Goal: Information Seeking & Learning: Learn about a topic

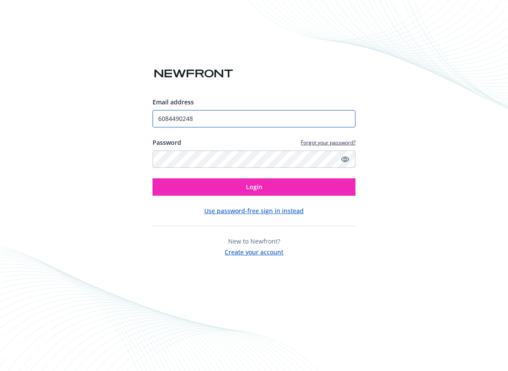
click at [207, 119] on input "6084490248" at bounding box center [255, 118] width 204 height 17
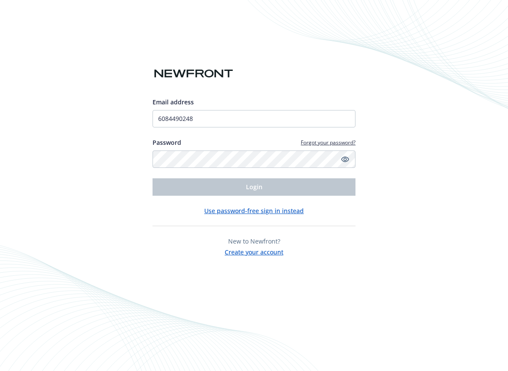
click at [222, 90] on div at bounding box center [255, 91] width 204 height 14
click at [205, 105] on div "Email address" at bounding box center [255, 101] width 204 height 9
click at [201, 111] on input "6084490248" at bounding box center [255, 118] width 204 height 17
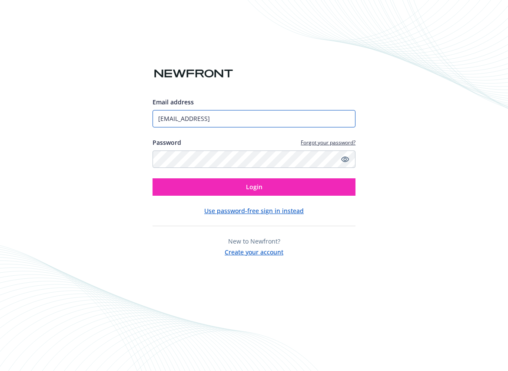
type input "aturner@linklive.ai"
click at [153, 178] on button "Login" at bounding box center [255, 186] width 204 height 17
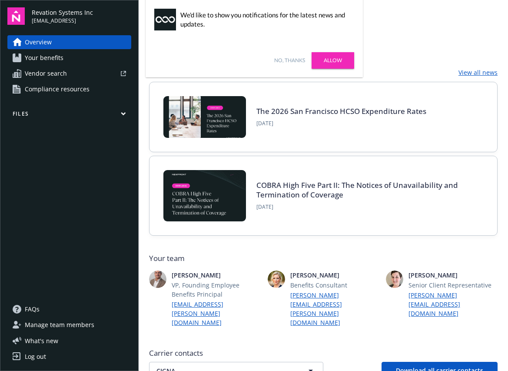
click at [321, 61] on link "Allow" at bounding box center [333, 60] width 43 height 17
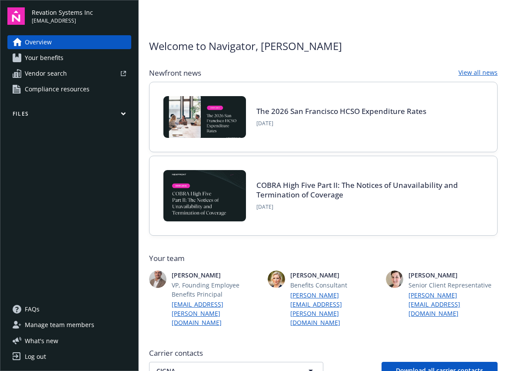
click at [226, 117] on img at bounding box center [205, 117] width 83 height 42
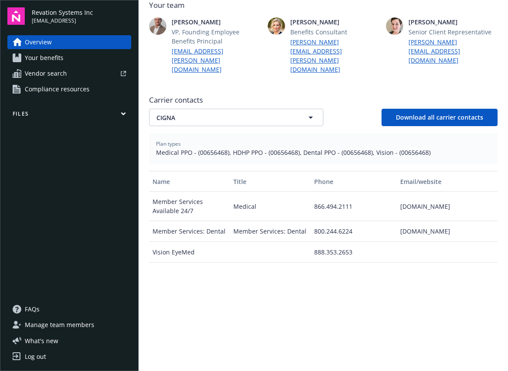
scroll to position [254, 0]
click at [67, 328] on span "Manage team members" at bounding box center [60, 325] width 70 height 14
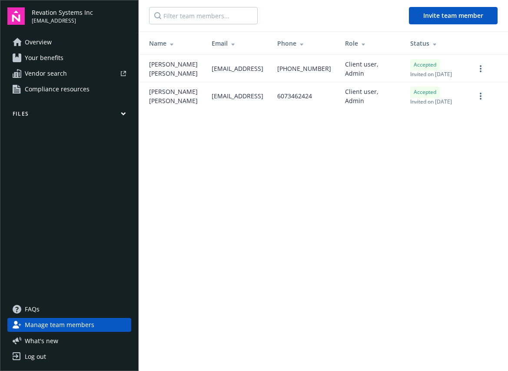
click at [66, 60] on link "Your benefits" at bounding box center [69, 58] width 124 height 14
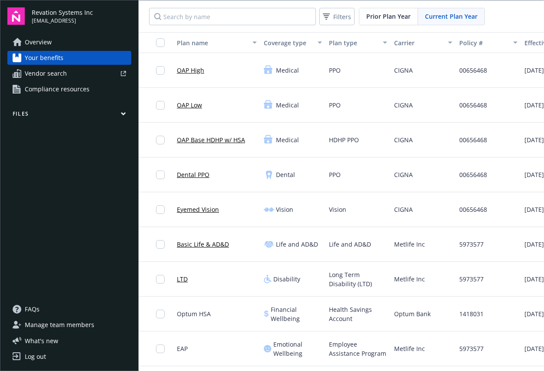
click at [64, 69] on span "Vendor search" at bounding box center [46, 74] width 42 height 14
click at [71, 91] on span "Compliance resources" at bounding box center [57, 89] width 65 height 14
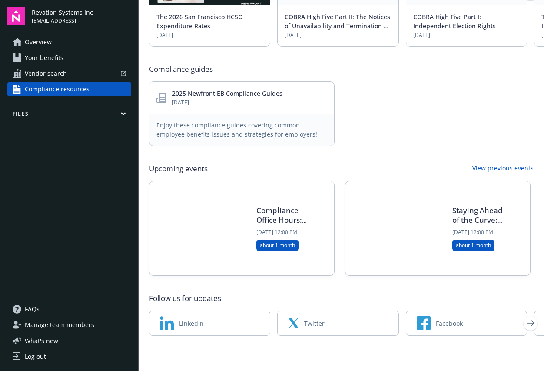
scroll to position [384, 0]
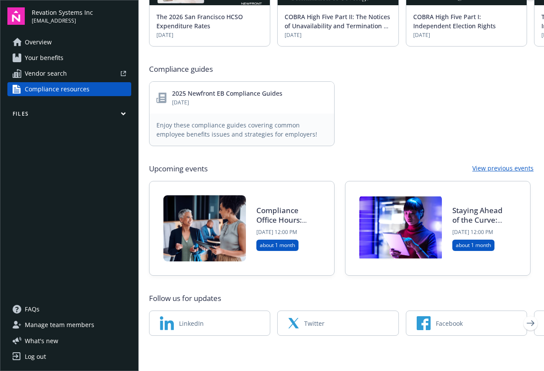
click at [38, 43] on span "Overview" at bounding box center [38, 42] width 27 height 14
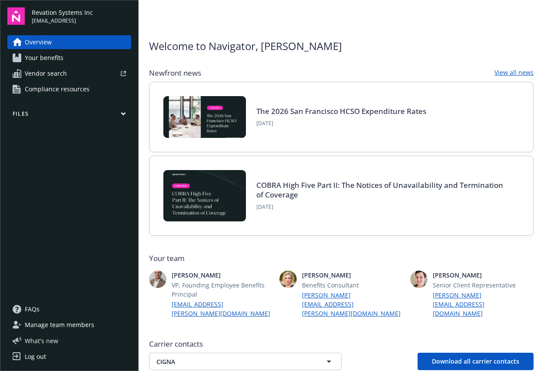
click at [39, 342] on span "What ' s new" at bounding box center [41, 340] width 33 height 9
click at [126, 115] on icon "button" at bounding box center [123, 114] width 5 height 4
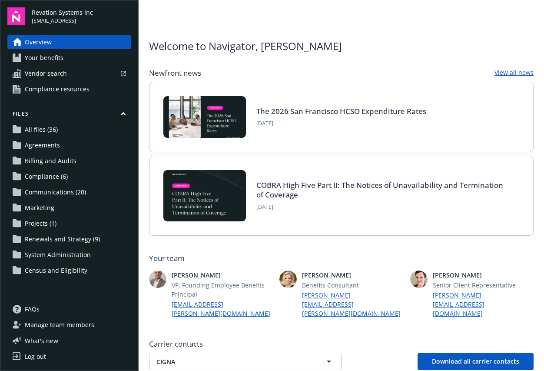
click at [50, 128] on span "All files (36)" at bounding box center [41, 130] width 33 height 14
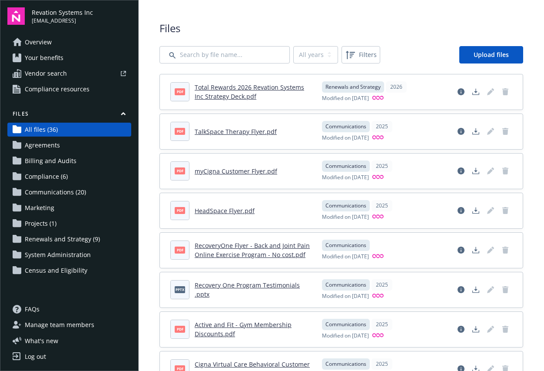
click at [209, 133] on link "TalkSpace Therapy Flyer.pdf" at bounding box center [236, 131] width 82 height 8
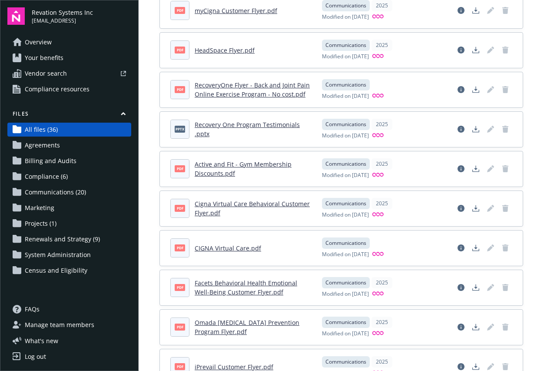
scroll to position [161, 0]
click at [236, 163] on link "Active and Fit - Gym Membership Discounts.pdf" at bounding box center [243, 168] width 97 height 17
click at [240, 210] on link "Cigna Virtual Care Behavioral Customer Flyer.pdf" at bounding box center [252, 207] width 115 height 17
click at [67, 50] on div "Overview Your benefits Vendor search Compliance resources" at bounding box center [69, 65] width 124 height 61
click at [67, 44] on link "Overview" at bounding box center [69, 42] width 124 height 14
